Goal: Check status: Check status

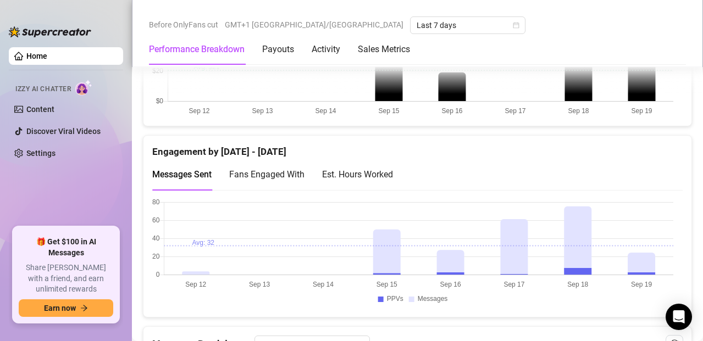
scroll to position [688, 0]
click at [366, 174] on div "Est. Hours Worked" at bounding box center [357, 174] width 71 height 14
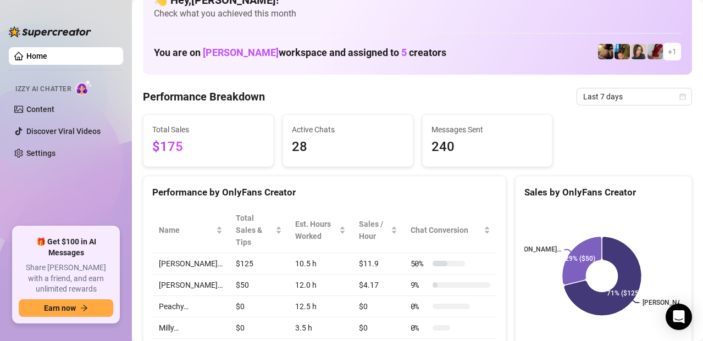
scroll to position [0, 0]
